Goal: Transaction & Acquisition: Book appointment/travel/reservation

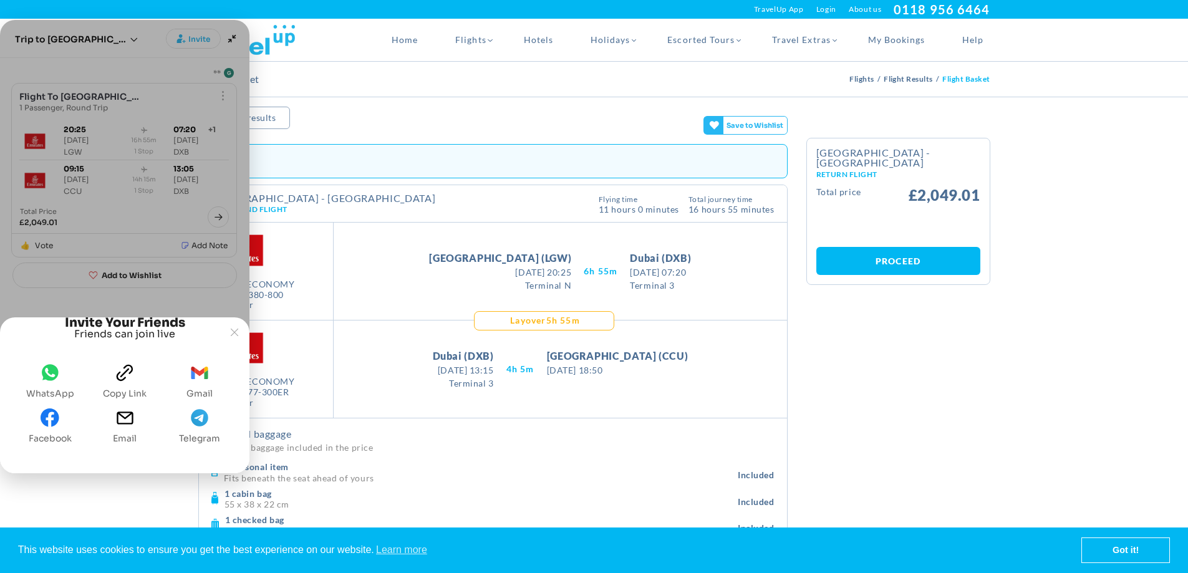
click at [127, 378] on icon "clipboard" at bounding box center [124, 372] width 19 height 19
click at [231, 329] on icon "Joyned Window" at bounding box center [234, 332] width 7 height 7
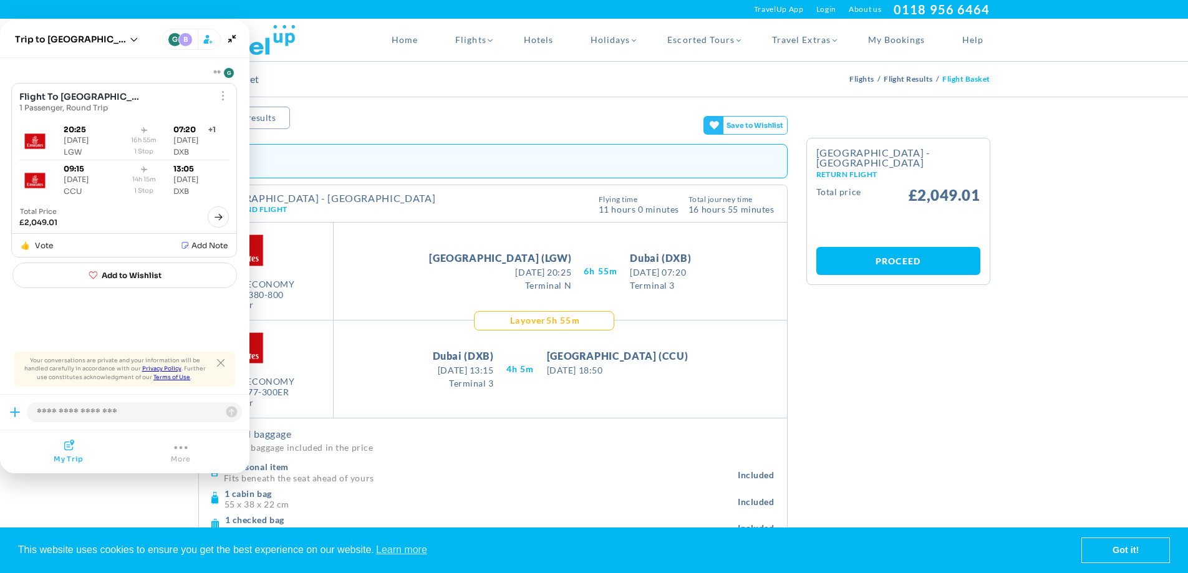
click at [181, 453] on button "More" at bounding box center [181, 452] width 20 height 24
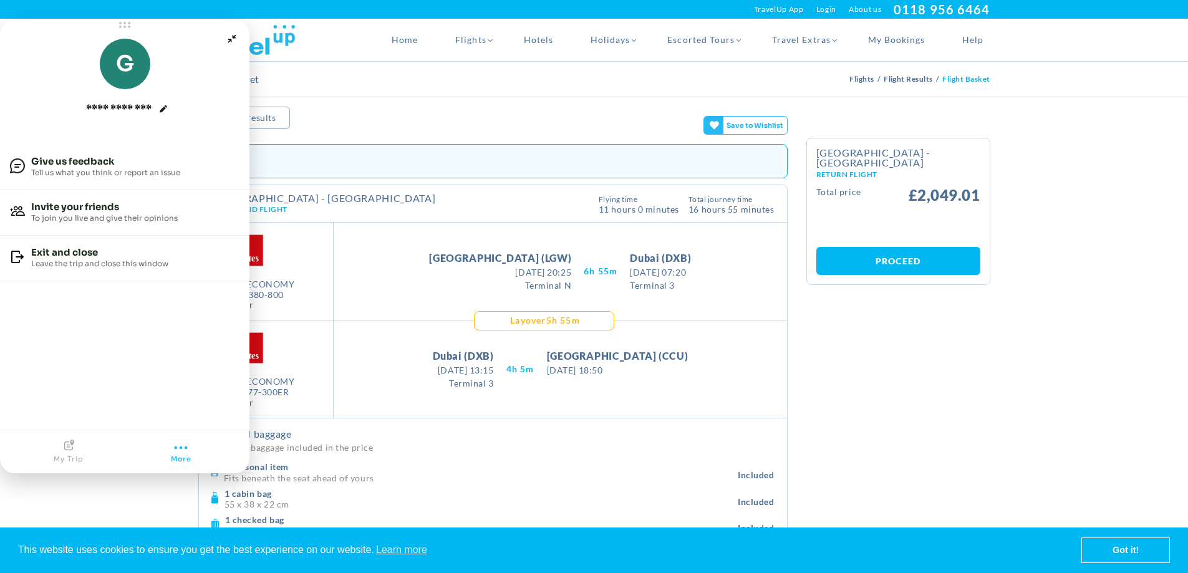
click at [72, 450] on icon "Joyned Window" at bounding box center [68, 445] width 15 height 11
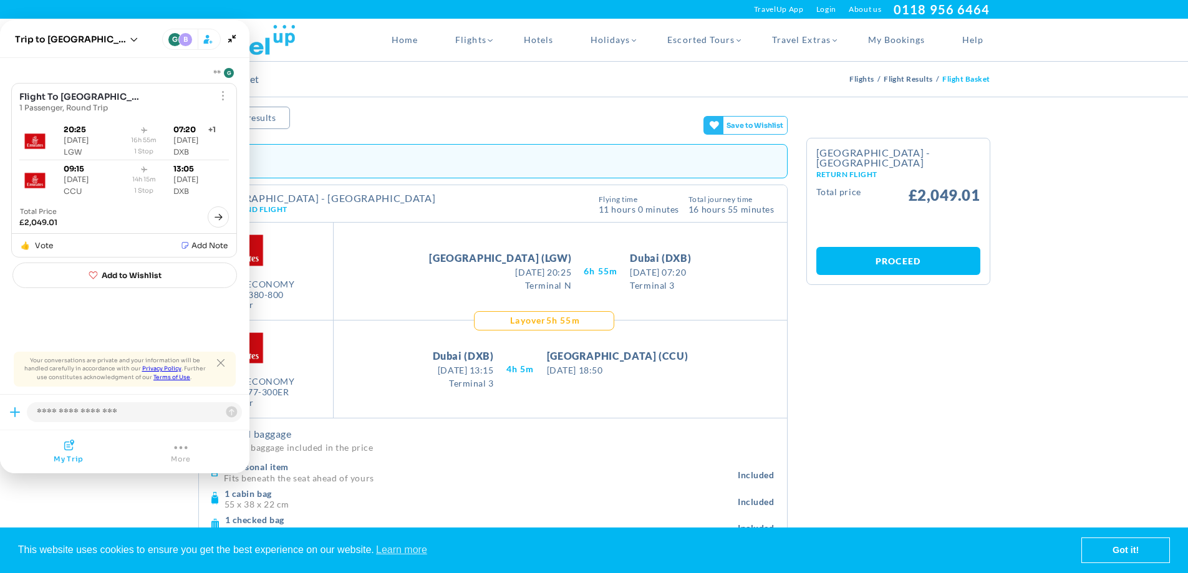
click at [377, 93] on div "Flight Basket Flights Flight Results Flight Basket" at bounding box center [594, 79] width 810 height 35
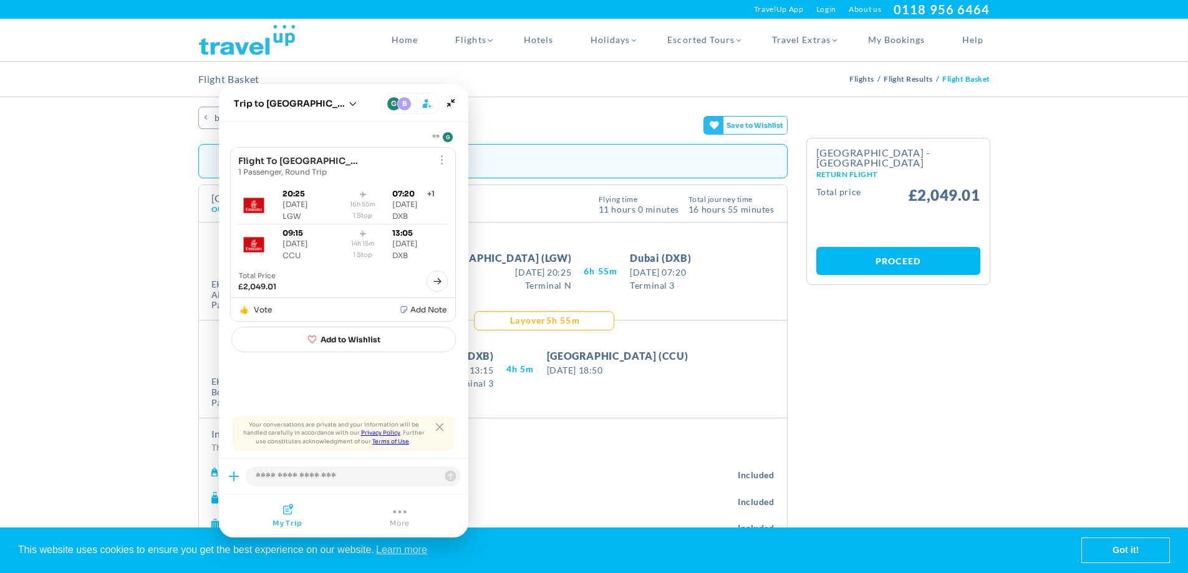
drag, startPoint x: 109, startPoint y: 41, endPoint x: 328, endPoint y: 105, distance: 228.1
click at [328, 105] on joyned-hero-header "Joyned Window" at bounding box center [343, 103] width 249 height 38
click at [442, 426] on icon "Close tooltip" at bounding box center [439, 426] width 7 height 7
click at [0, 0] on slot "Joyned Window" at bounding box center [0, 0] width 0 height 0
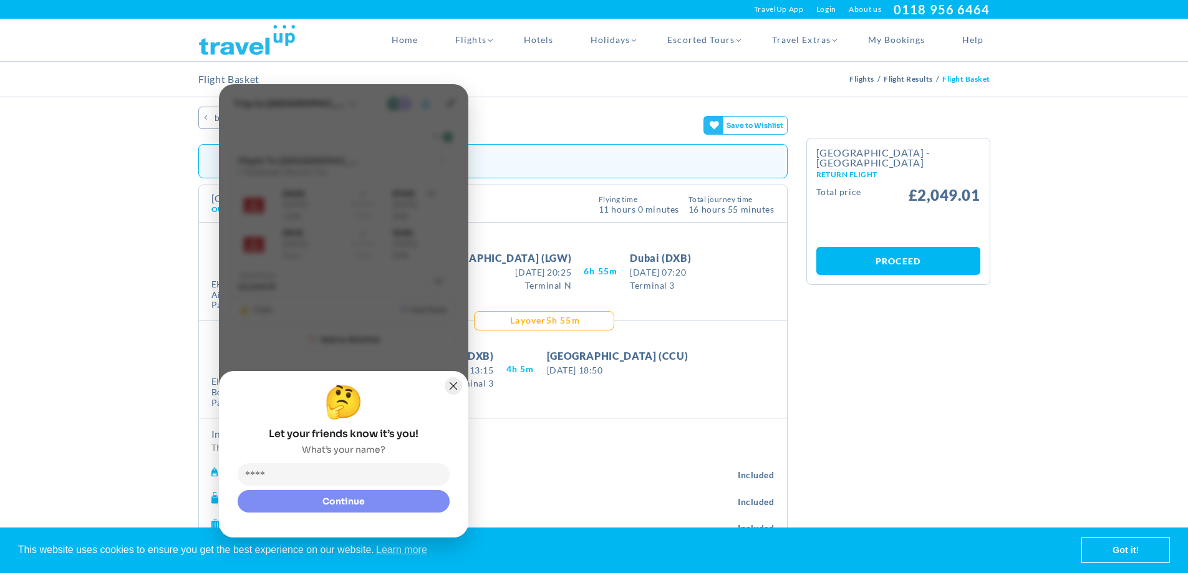
click at [452, 382] on button "Joyned Window" at bounding box center [453, 385] width 17 height 17
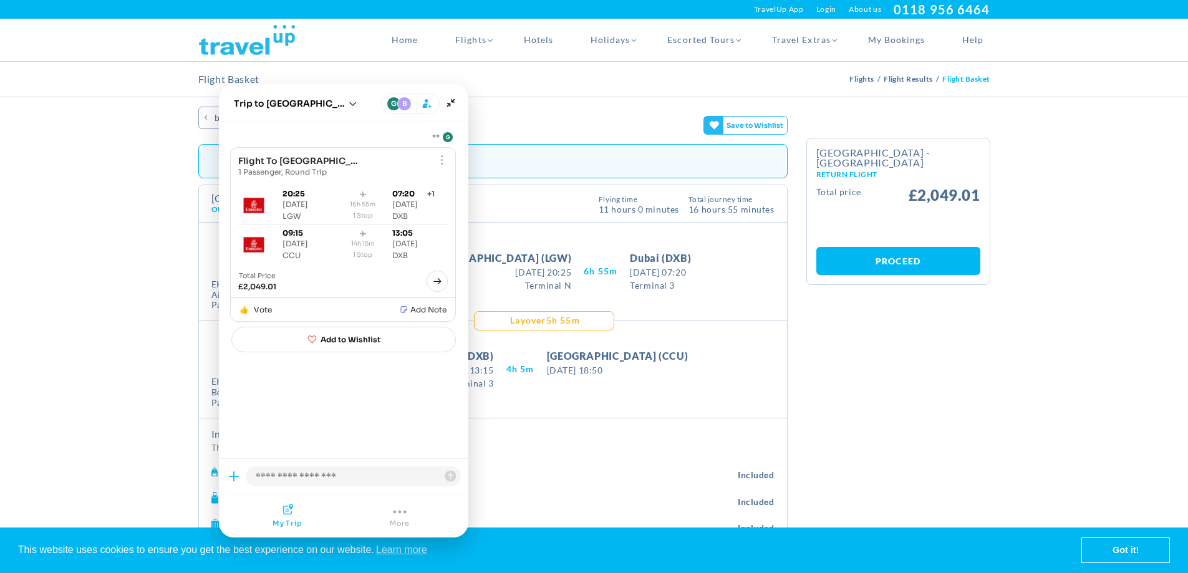
click at [607, 433] on h4 "Included baggage" at bounding box center [492, 434] width 563 height 12
click at [349, 108] on span "+New trip" at bounding box center [352, 103] width 7 height 11
click at [349, 106] on button "Open session list" at bounding box center [352, 103] width 7 height 9
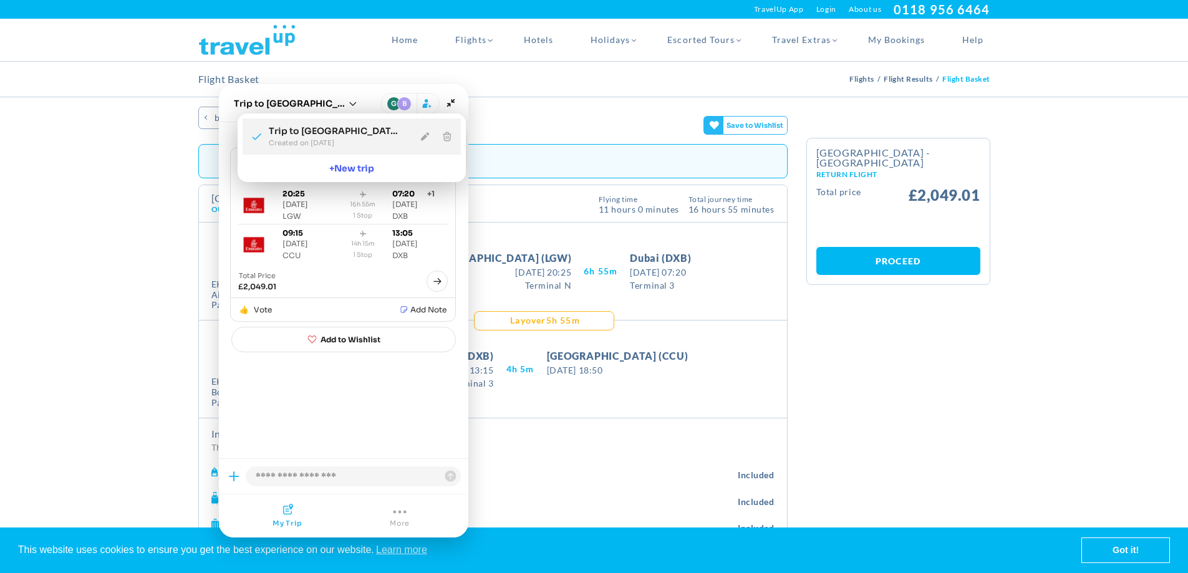
click at [400, 135] on div "Trip to [GEOGRAPHIC_DATA] Created on [DATE]" at bounding box center [352, 136] width 218 height 36
click at [440, 135] on button "Exit session" at bounding box center [447, 136] width 15 height 15
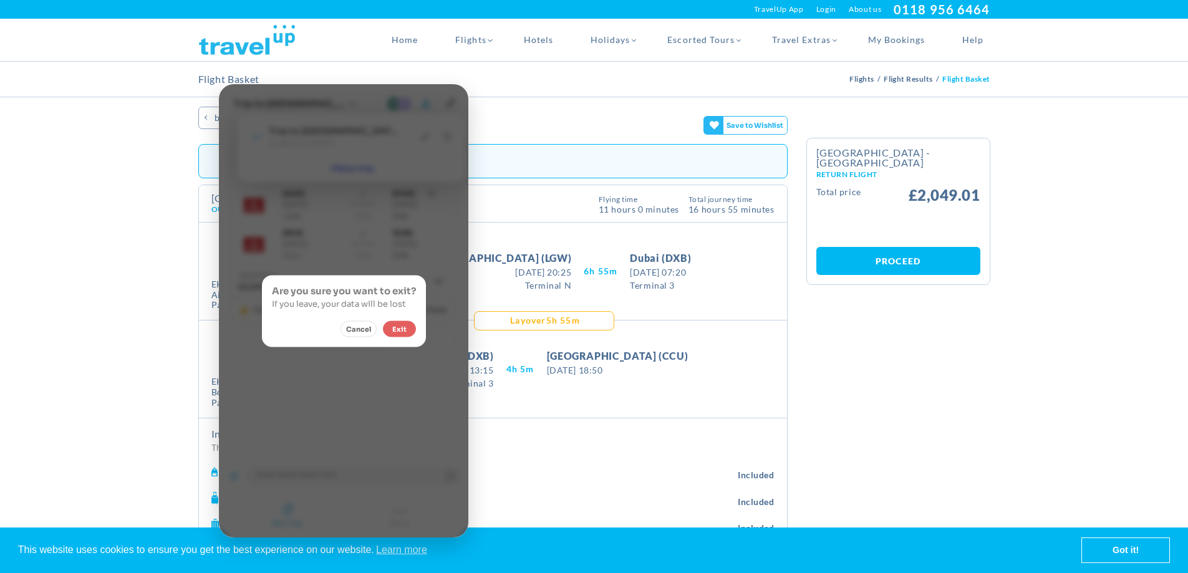
click at [401, 326] on button "Exit" at bounding box center [399, 328] width 33 height 16
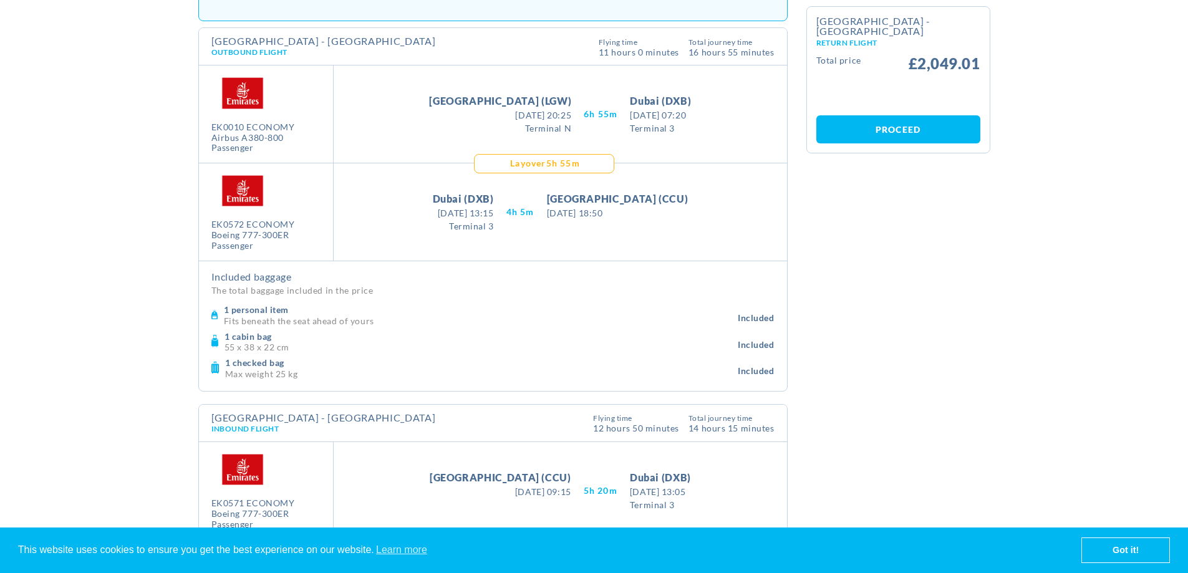
scroll to position [187, 0]
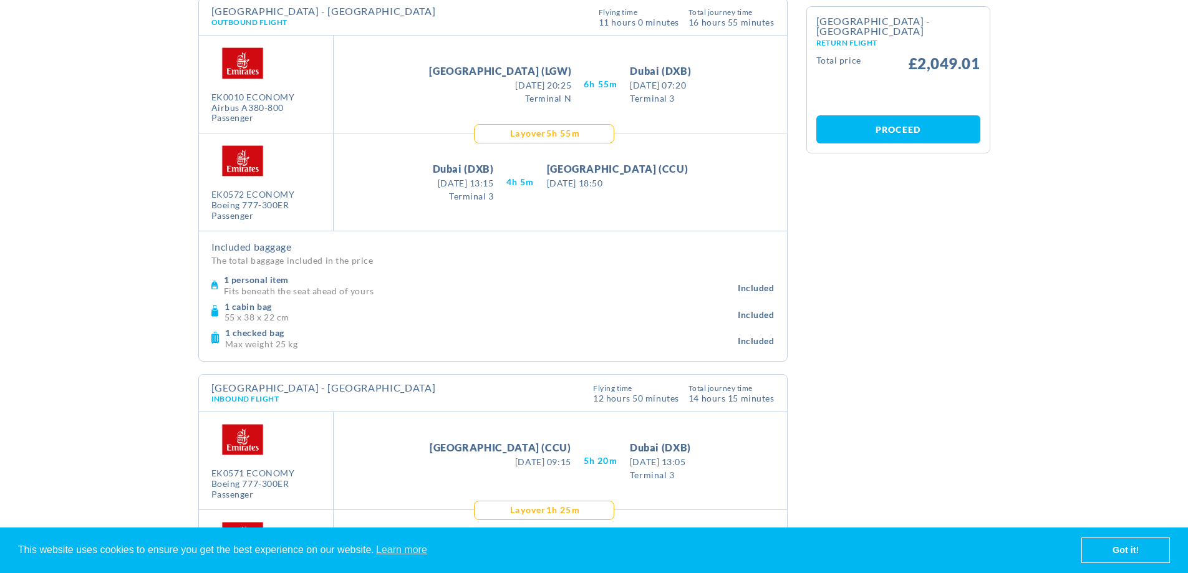
drag, startPoint x: 532, startPoint y: 184, endPoint x: 509, endPoint y: 185, distance: 23.7
click at [494, 185] on span "[DATE] 13:15" at bounding box center [463, 182] width 61 height 13
click at [506, 194] on div "Take Off [GEOGRAPHIC_DATA] (DXB) [DATE] 13:15 [DATE] 13:15 Terminal 3" at bounding box center [463, 181] width 86 height 41
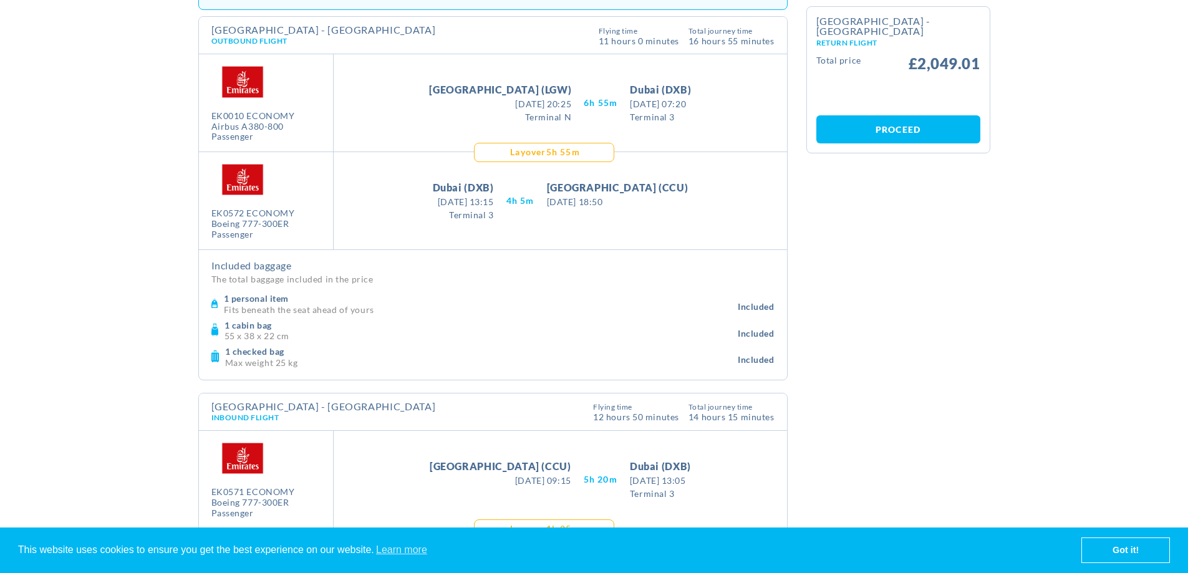
scroll to position [125, 0]
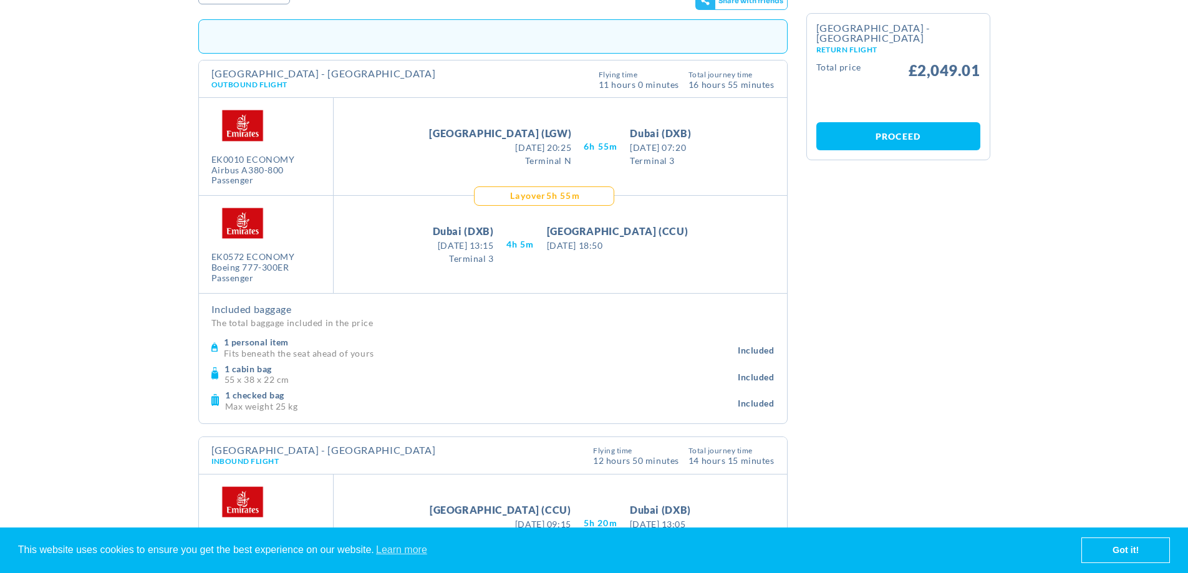
click at [637, 148] on span "[DATE] 07:20" at bounding box center [660, 147] width 61 height 13
drag, startPoint x: 681, startPoint y: 248, endPoint x: 705, endPoint y: 248, distance: 23.7
click at [688, 248] on span "[DATE] 18:50" at bounding box center [618, 245] width 142 height 13
drag, startPoint x: 709, startPoint y: 244, endPoint x: 681, endPoint y: 247, distance: 27.5
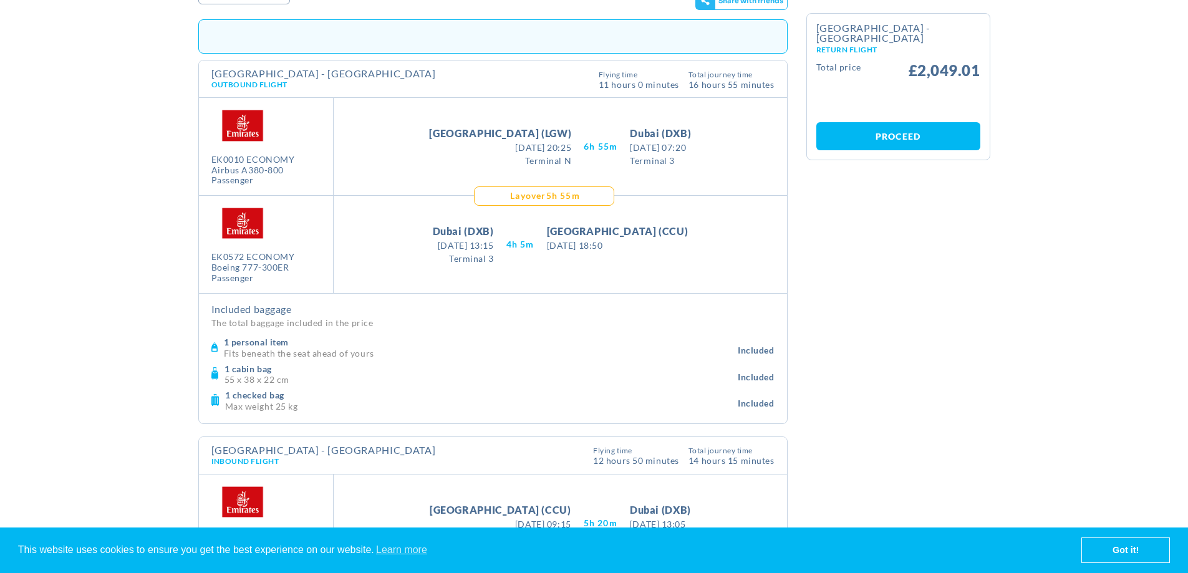
click at [681, 247] on div "Landing [GEOGRAPHIC_DATA] (CCU) [DATE] 18:50 [DATE] 18:50" at bounding box center [617, 244] width 166 height 41
click at [683, 245] on span "[DATE] 18:50" at bounding box center [618, 245] width 142 height 13
click at [1134, 546] on link "Got it!" at bounding box center [1125, 550] width 87 height 25
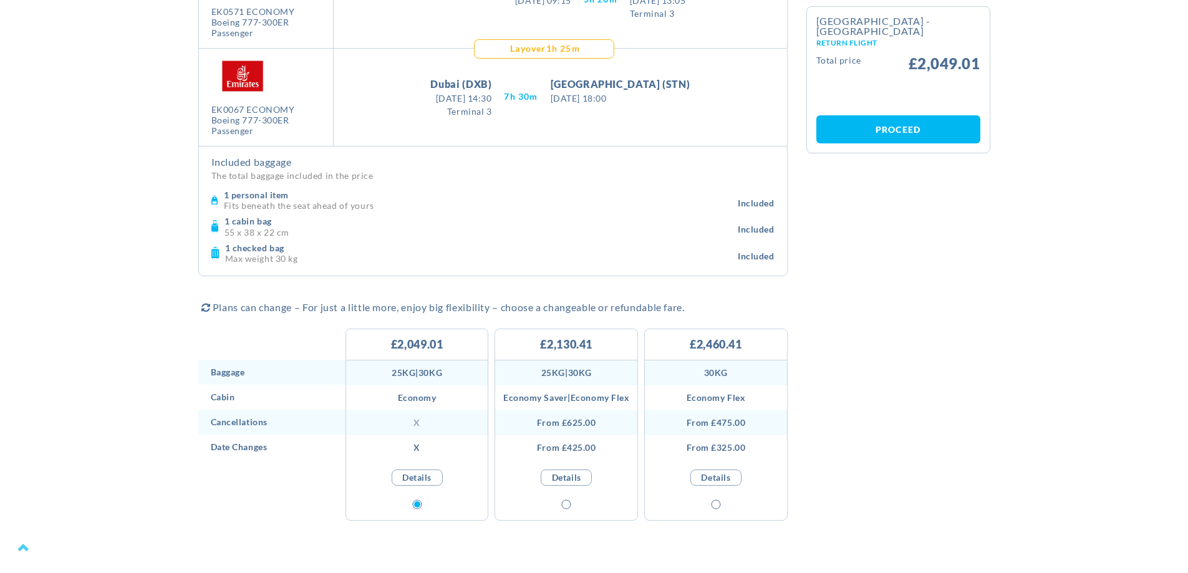
scroll to position [711, 0]
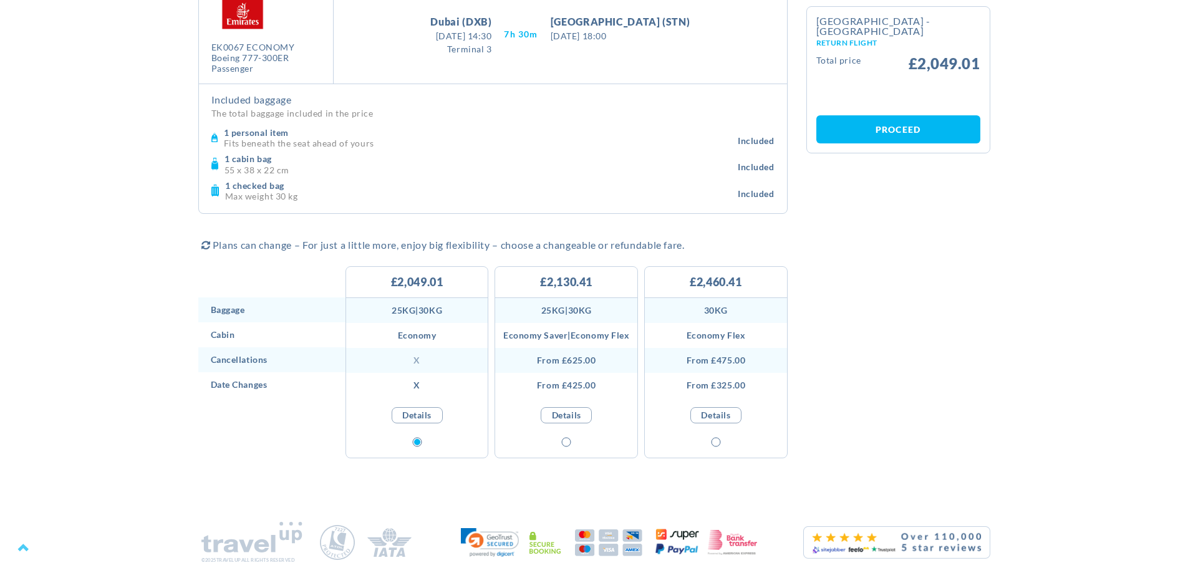
click at [418, 362] on li "x" at bounding box center [417, 360] width 142 height 25
click at [418, 386] on li "x" at bounding box center [417, 385] width 142 height 25
click at [610, 338] on li "Economy Saver|Economy Flex" at bounding box center [566, 335] width 142 height 25
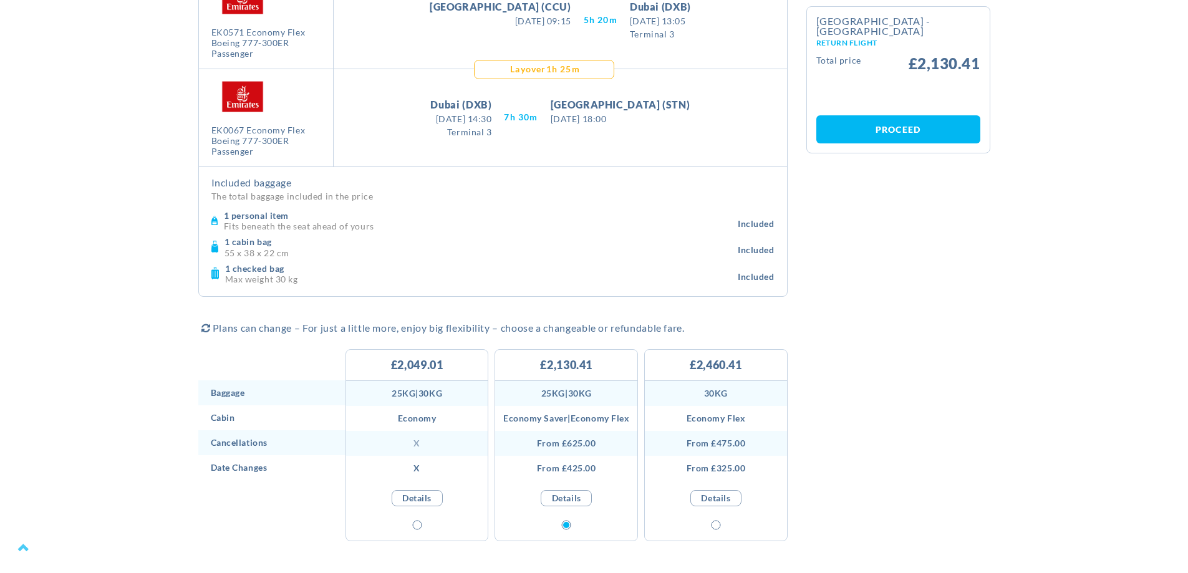
scroll to position [648, 0]
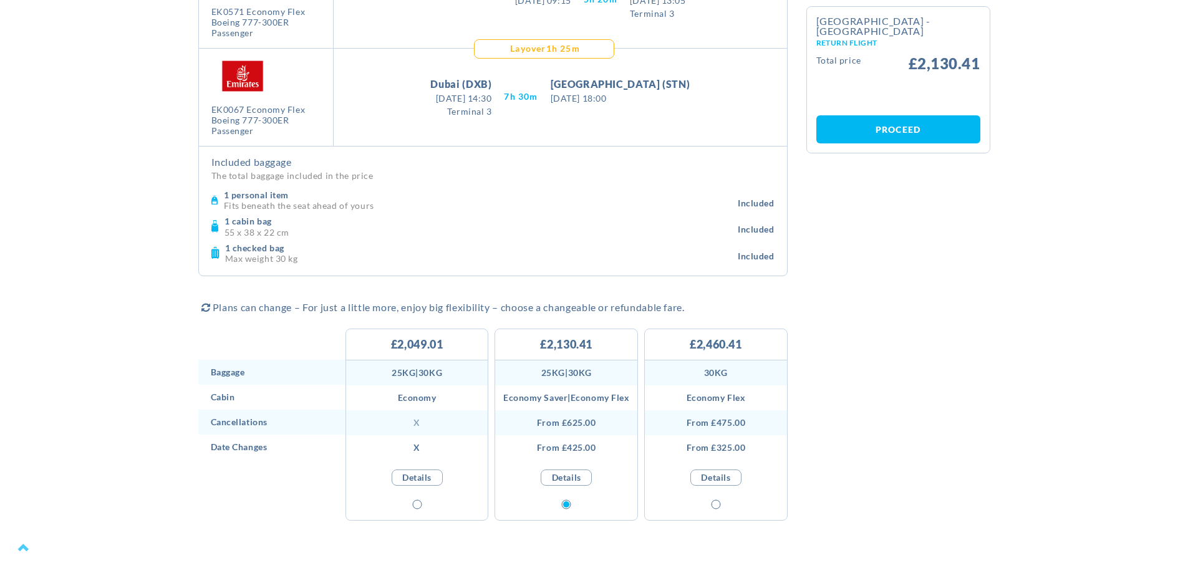
click at [939, 320] on div "Flight Details Calendar BACK TO RESULTS [GEOGRAPHIC_DATA] - [GEOGRAPHIC_DATA] O…" at bounding box center [594, 18] width 810 height 1059
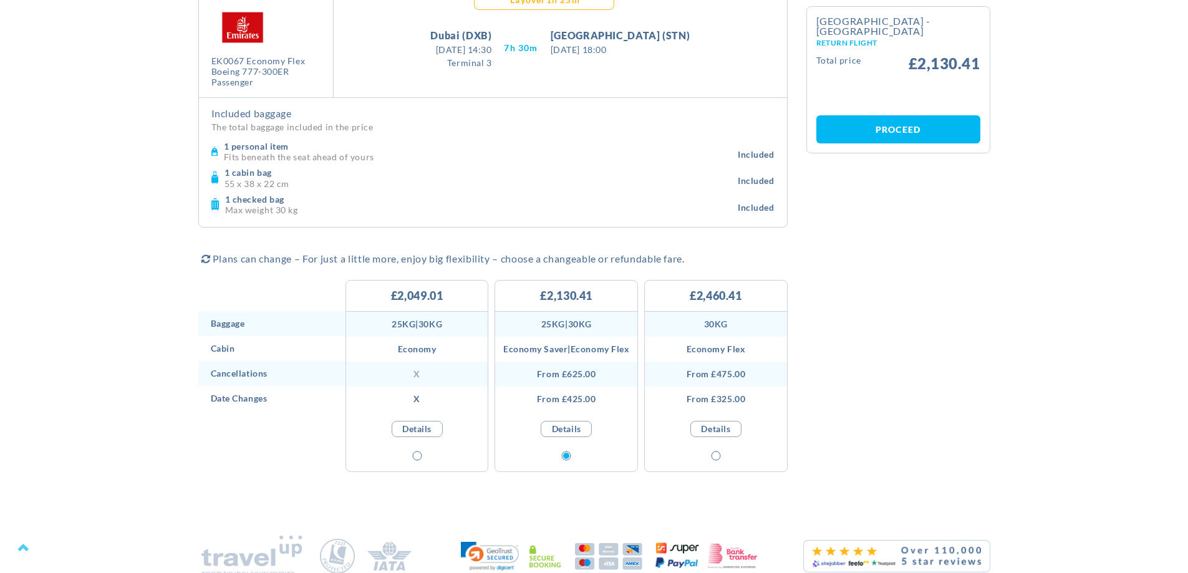
scroll to position [711, 0]
